Goal: Information Seeking & Learning: Learn about a topic

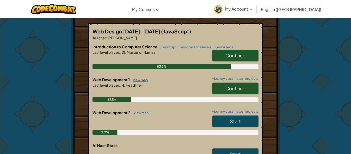
scroll to position [206, 0]
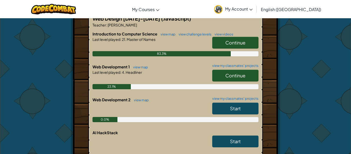
click at [228, 75] on span "Continue" at bounding box center [235, 75] width 20 height 6
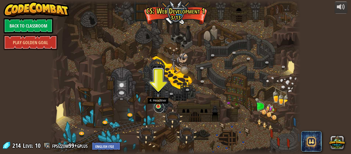
click at [157, 107] on link at bounding box center [159, 107] width 10 height 10
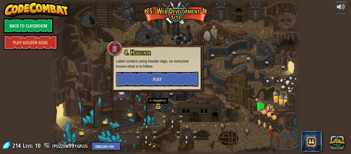
click at [148, 76] on button "Play" at bounding box center [157, 78] width 83 height 15
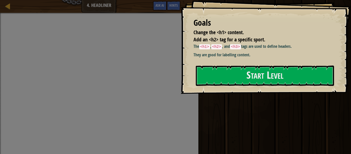
click at [232, 64] on div "Goals Change the <h1> content. Add an <h2> tag for a specific sport. The <h1> ,…" at bounding box center [265, 47] width 170 height 94
click at [222, 74] on button "Start Level" at bounding box center [265, 75] width 138 height 20
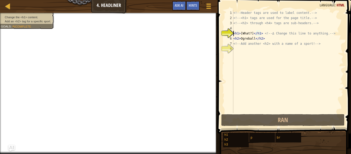
click at [257, 32] on div "<!-- Header tags are used to label content. --> <!-- <h1> tags are used for the…" at bounding box center [287, 66] width 111 height 113
click at [252, 34] on div "<!-- Header tags are used to label content. --> <!-- <h1> tags are used for the…" at bounding box center [287, 66] width 111 height 113
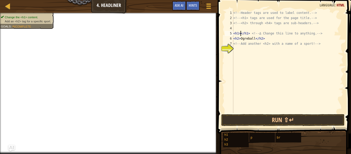
scroll to position [2, 2]
type textarea "<h1>Thing</h1> <!-- ∆ Change this line to anything. -->"
click at [256, 53] on div "<!-- Header tags are used to label content. --> <!-- <h1> tags are used for the…" at bounding box center [287, 66] width 111 height 113
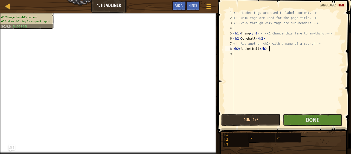
scroll to position [2, 5]
type textarea "<h2> Basketball </h2>"
click at [317, 118] on span "Done" at bounding box center [311, 119] width 13 height 8
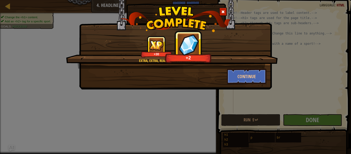
click at [217, 54] on div "+30 +2" at bounding box center [171, 47] width 199 height 22
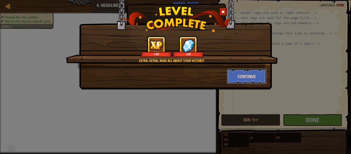
click at [232, 74] on button "Continue" at bounding box center [247, 76] width 40 height 15
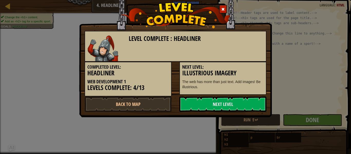
click at [187, 112] on div "Level Complete : Headliner Completed Level: Headliner Web Development 1 Levels …" at bounding box center [175, 52] width 192 height 130
click at [188, 106] on link "Next Level" at bounding box center [222, 103] width 87 height 15
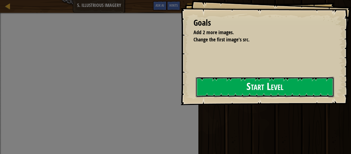
click at [236, 91] on button "Start Level" at bounding box center [265, 87] width 138 height 20
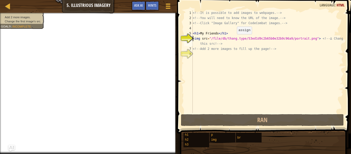
click at [232, 39] on div "<!-- It is possible to add images to webpages. --> <!-- You will need to know t…" at bounding box center [266, 66] width 151 height 113
click at [220, 54] on div "<!-- It is possible to add images to webpages. --> <!-- You will need to know t…" at bounding box center [266, 66] width 151 height 113
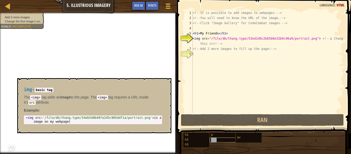
click at [212, 141] on span "img" at bounding box center [214, 140] width 6 height 4
click at [196, 54] on div "<!-- It is possible to add images to webpages. --> <!-- You will need to know t…" at bounding box center [266, 66] width 151 height 113
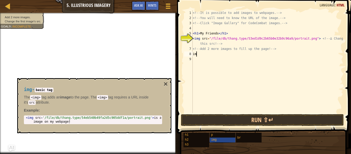
scroll to position [2, 0]
type textarea "i"
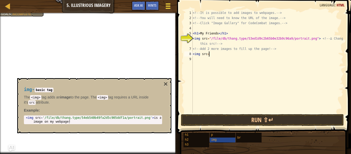
click at [166, 4] on div at bounding box center [167, 5] width 7 height 7
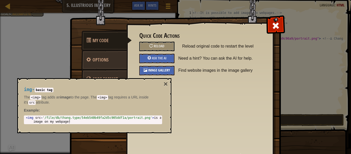
click at [159, 74] on div "Image Gallery" at bounding box center [156, 70] width 35 height 9
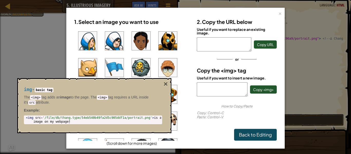
click at [167, 79] on div "img - basic tag The <img> tag adds an image to the page. The <img> tag requires…" at bounding box center [94, 105] width 154 height 55
click at [167, 82] on button "×" at bounding box center [165, 83] width 4 height 7
click at [163, 85] on div "img - basic tag The <img> tag adds an image to the page. The <img> tag requires…" at bounding box center [92, 105] width 145 height 47
click at [189, 109] on div "1. Select an image you want to use (Scroll down for more images)" at bounding box center [131, 81] width 122 height 130
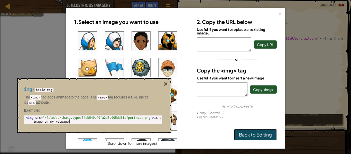
click at [249, 129] on link "Back to Editing" at bounding box center [255, 135] width 43 height 12
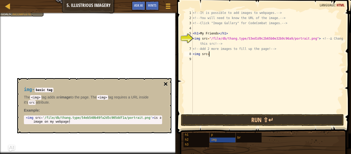
click at [164, 82] on button "×" at bounding box center [165, 83] width 4 height 7
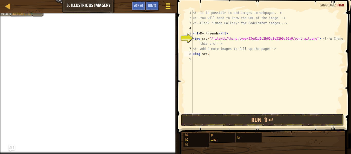
click at [164, 6] on button "Game Menu" at bounding box center [168, 7] width 14 height 13
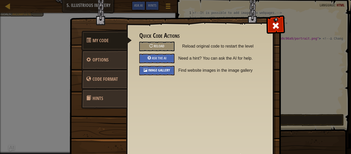
click at [159, 67] on div "Image Gallery" at bounding box center [156, 70] width 35 height 9
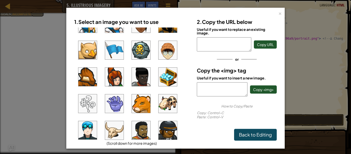
scroll to position [14, 0]
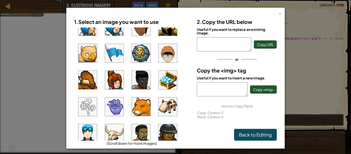
click at [113, 104] on img at bounding box center [114, 106] width 18 height 18
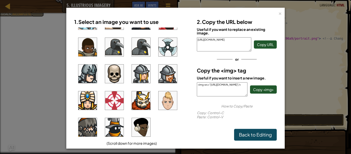
scroll to position [3, 0]
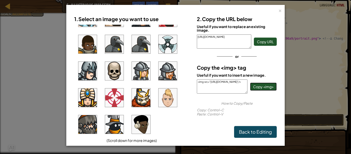
click at [266, 85] on span "Copy <img>" at bounding box center [263, 86] width 21 height 5
click at [251, 128] on link "Back to Editing" at bounding box center [255, 132] width 43 height 12
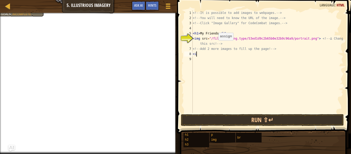
scroll to position [2, 0]
type textarea "<"
paste textarea "<img src="[URL][DOMAIN_NAME]"/>"
click at [170, 8] on span at bounding box center [167, 8] width 5 height 1
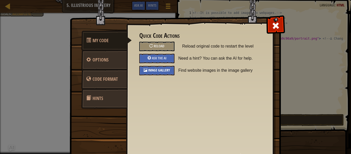
click at [157, 73] on div "Image Gallery" at bounding box center [156, 70] width 35 height 9
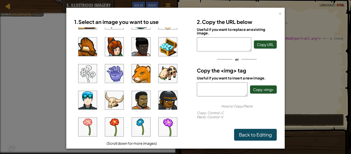
scroll to position [48, 0]
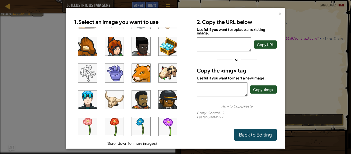
click at [89, 70] on img at bounding box center [87, 73] width 18 height 18
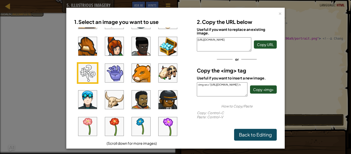
click at [134, 75] on img at bounding box center [141, 73] width 18 height 18
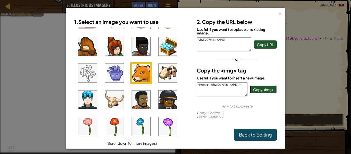
click at [259, 88] on span "Copy <img>" at bounding box center [263, 89] width 21 height 5
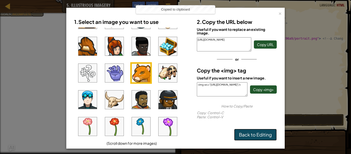
click at [248, 129] on link "Back to Editing" at bounding box center [255, 135] width 43 height 12
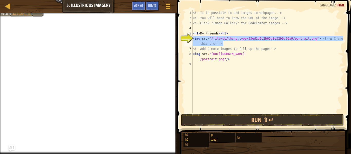
drag, startPoint x: 235, startPoint y: 44, endPoint x: 193, endPoint y: 41, distance: 42.5
click at [193, 41] on div "<!-- It is possible to add images to webpages. --> <!-- You will need to know t…" at bounding box center [266, 66] width 151 height 113
paste textarea "[URL][DOMAIN_NAME]"/"
type textarea "<img src="[URL][DOMAIN_NAME]"/>"
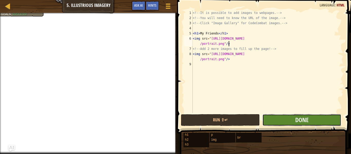
click at [283, 118] on button "Done" at bounding box center [301, 120] width 79 height 12
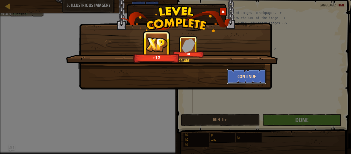
click at [239, 72] on button "Continue" at bounding box center [247, 76] width 40 height 15
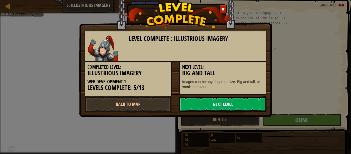
click at [229, 98] on link "Next Level" at bounding box center [222, 103] width 87 height 15
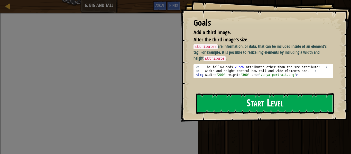
click at [233, 95] on button "Start Level" at bounding box center [265, 103] width 138 height 20
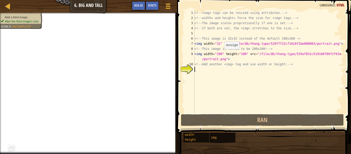
click at [222, 55] on div "<!-- <img> tags can be resized using attributes. --> <!-- width= and height= fo…" at bounding box center [268, 66] width 150 height 113
type textarea "<img width="200" height="100" src="/file/db/thang.type/535ef031c519160709f2f63a…"
click at [221, 78] on div "<!-- <img> tags can be resized using attributes. --> <!-- width= and height= fo…" at bounding box center [268, 66] width 150 height 113
type textarea "<img src="[URL][DOMAIN_NAME]"/>"
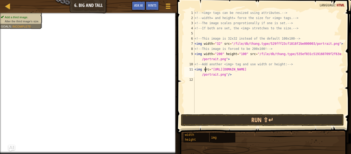
click at [205, 71] on div "<!-- <img> tags can be resized using attributes. --> <!-- width= and height= fo…" at bounding box center [268, 66] width 150 height 113
